Goal: Task Accomplishment & Management: Use online tool/utility

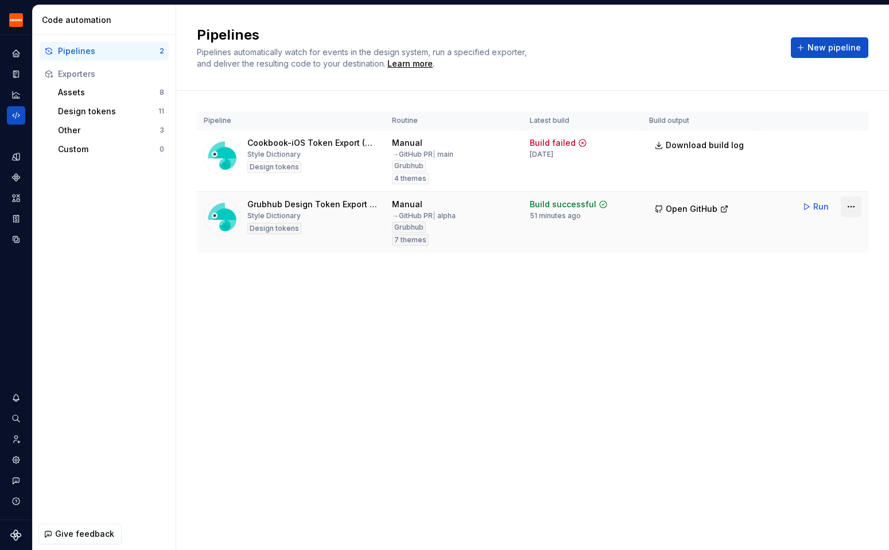
click at [851, 208] on html "Grubhub Design System Y Dataset Grubhub Code automation Pipelines 2 Exporters A…" at bounding box center [444, 275] width 889 height 550
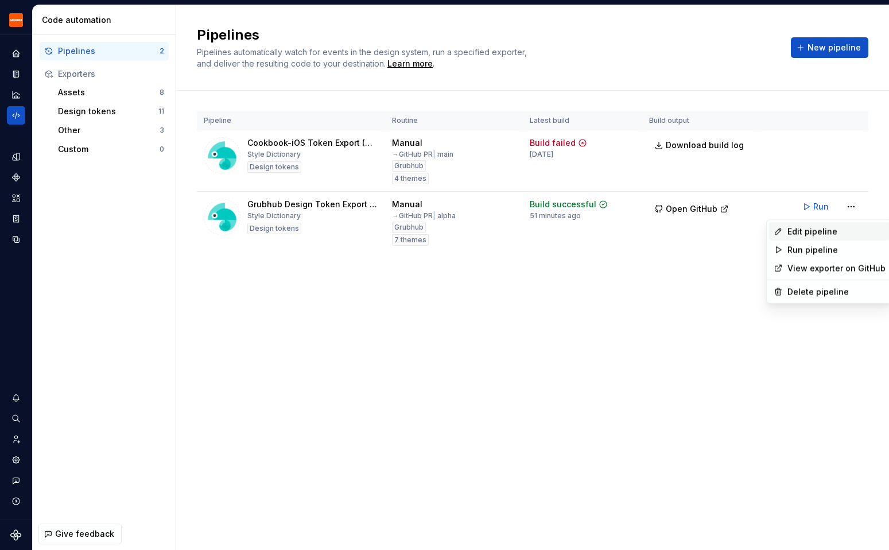
click at [842, 228] on div "Edit pipeline" at bounding box center [836, 230] width 98 height 11
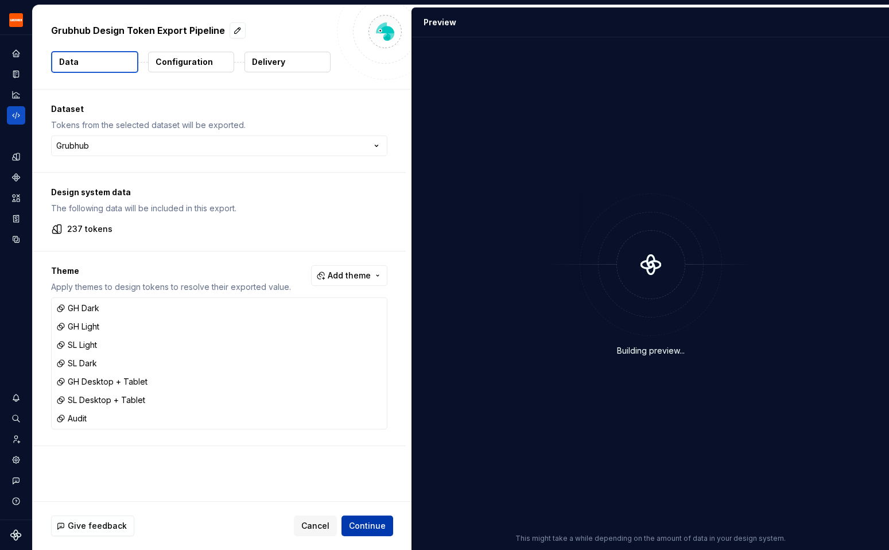
click at [369, 526] on span "Continue" at bounding box center [367, 525] width 37 height 11
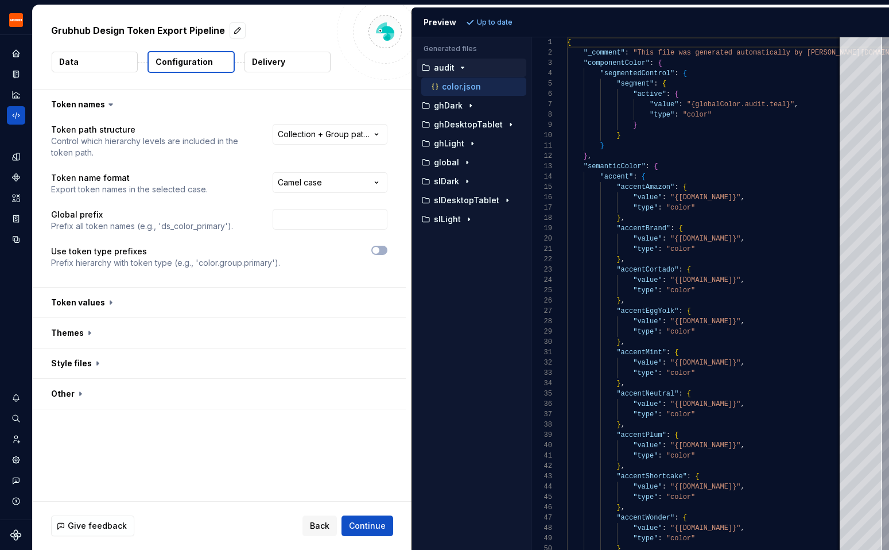
click at [254, 69] on button "Delivery" at bounding box center [287, 62] width 86 height 21
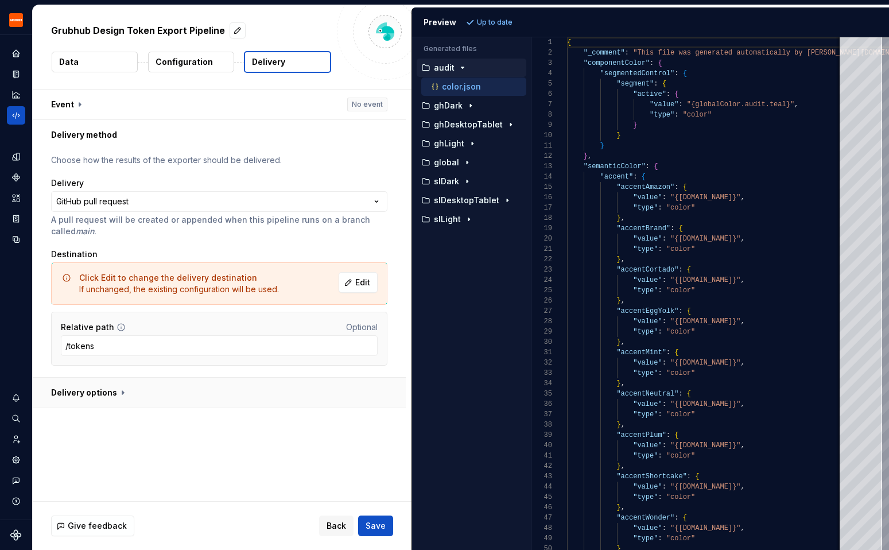
click at [199, 394] on button "button" at bounding box center [219, 392] width 373 height 30
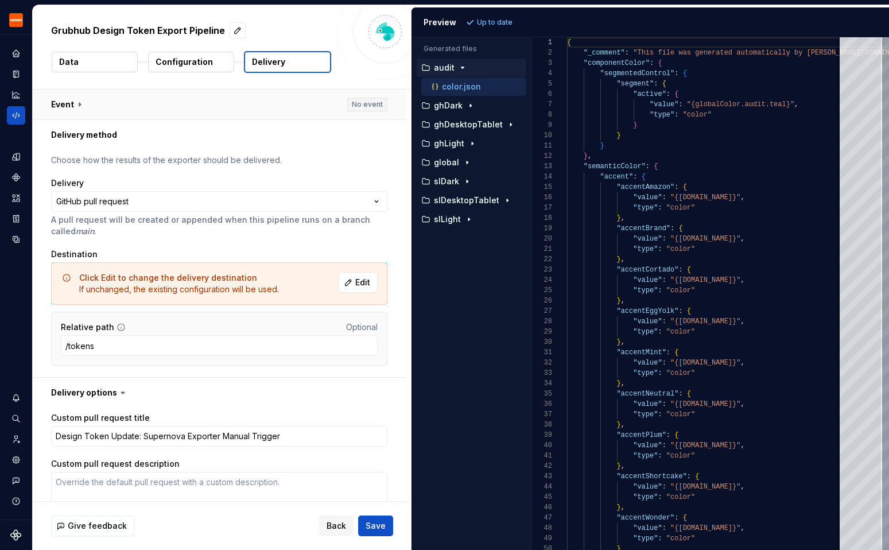
click at [137, 100] on button "button" at bounding box center [219, 104] width 373 height 30
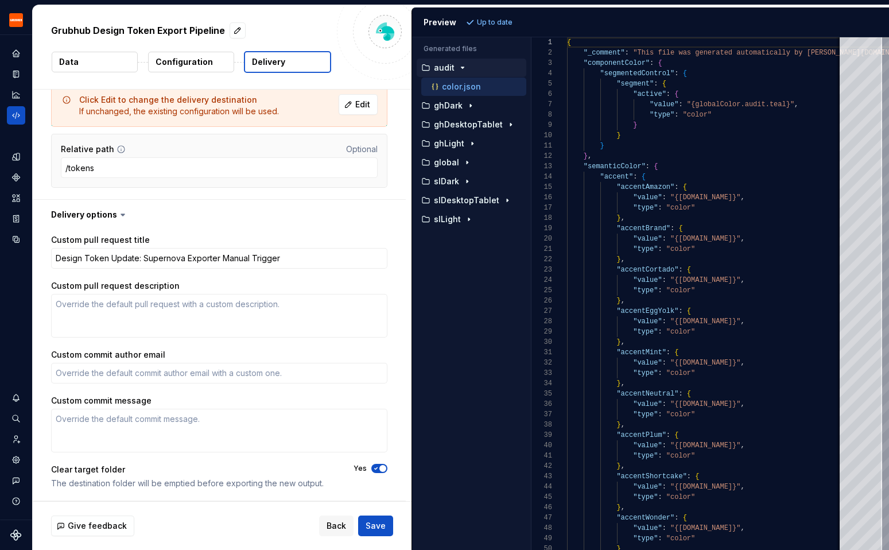
type textarea "*"
